Goal: Download file/media

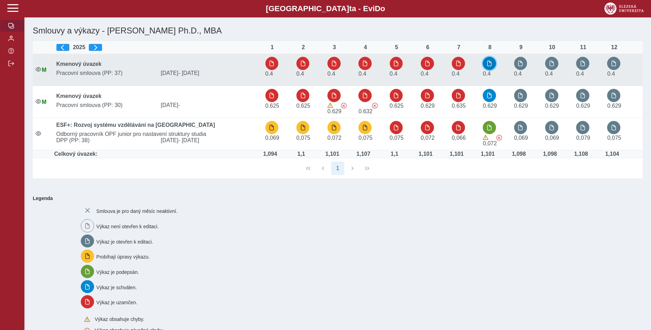
click at [492, 64] on span "button" at bounding box center [490, 64] width 6 height 6
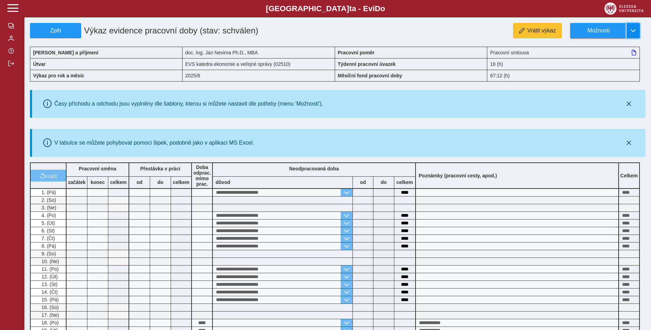
click at [633, 32] on span "button" at bounding box center [633, 31] width 6 height 6
click at [604, 60] on span "Stáhnout PDF" at bounding box center [601, 61] width 35 height 6
click at [53, 31] on span "Zpět" at bounding box center [55, 31] width 45 height 6
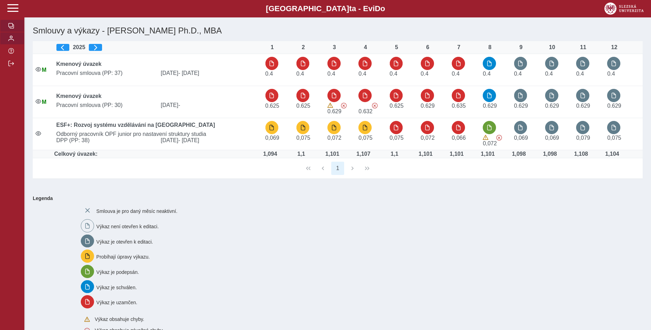
click at [13, 41] on span "button" at bounding box center [11, 39] width 6 height 6
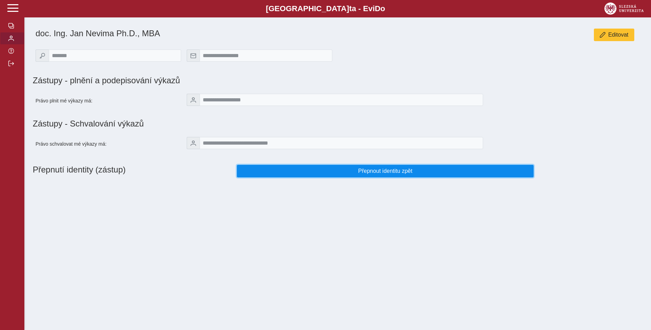
click at [361, 174] on span "Přepnout identitu zpět" at bounding box center [385, 171] width 285 height 6
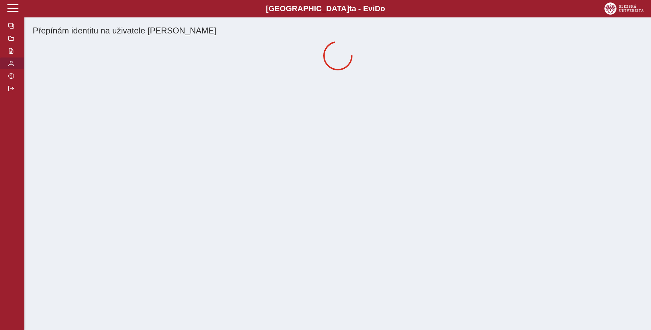
drag, startPoint x: 11, startPoint y: 72, endPoint x: 15, endPoint y: 83, distance: 11.6
click at [11, 54] on span "button" at bounding box center [11, 51] width 6 height 6
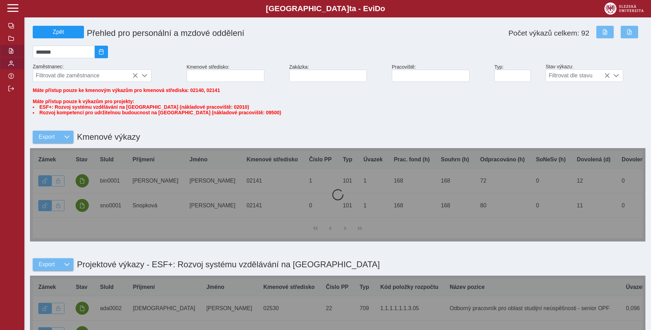
click at [14, 66] on span "button" at bounding box center [11, 64] width 6 height 6
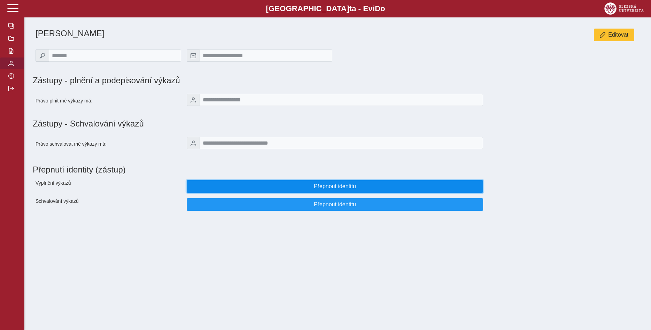
click at [378, 189] on span "Přepnout identitu" at bounding box center [335, 186] width 285 height 6
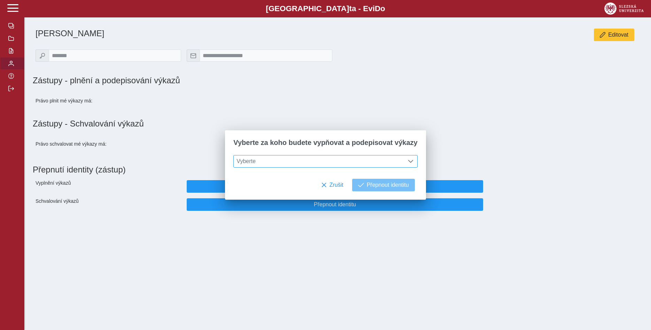
click at [408, 162] on span at bounding box center [411, 161] width 6 height 6
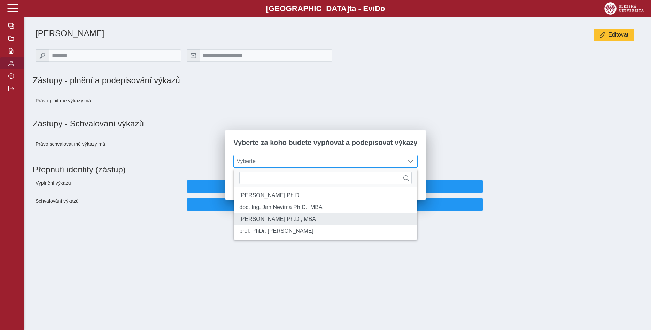
click at [375, 220] on li "[PERSON_NAME] Ph.D., MBA" at bounding box center [325, 219] width 183 height 12
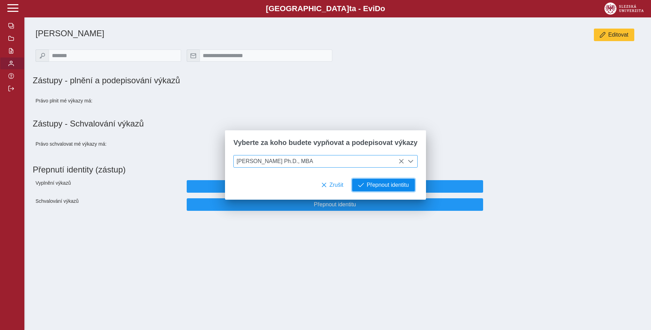
click at [387, 186] on span "Přepnout identitu" at bounding box center [388, 185] width 42 height 6
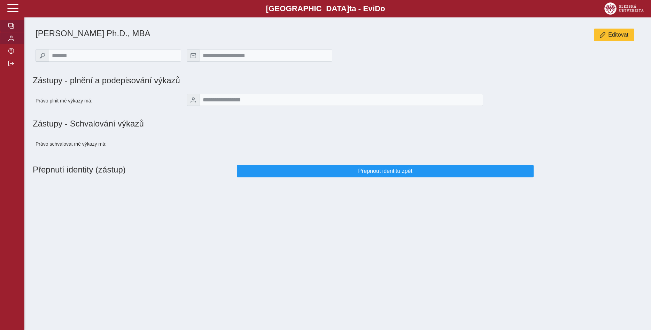
click at [10, 29] on span "button" at bounding box center [11, 26] width 6 height 6
